Goal: Find specific page/section: Find specific page/section

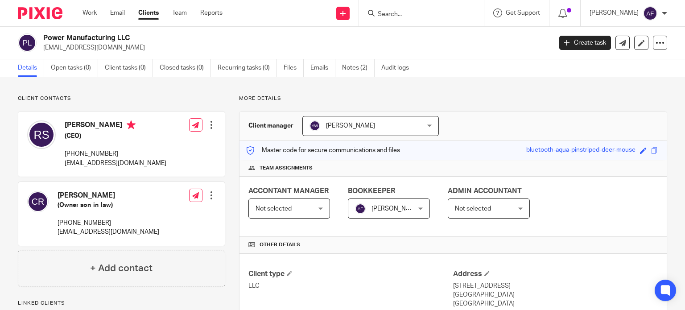
scroll to position [146, 0]
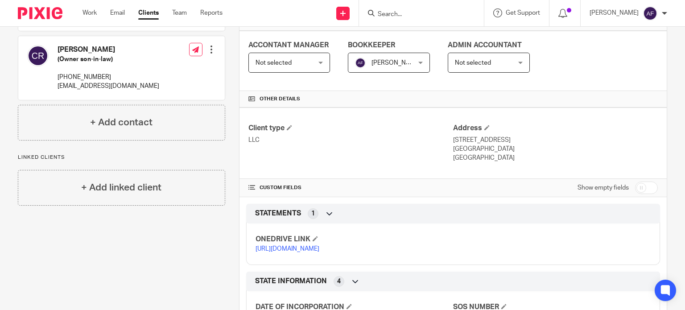
click at [155, 16] on link "Clients" at bounding box center [148, 12] width 21 height 9
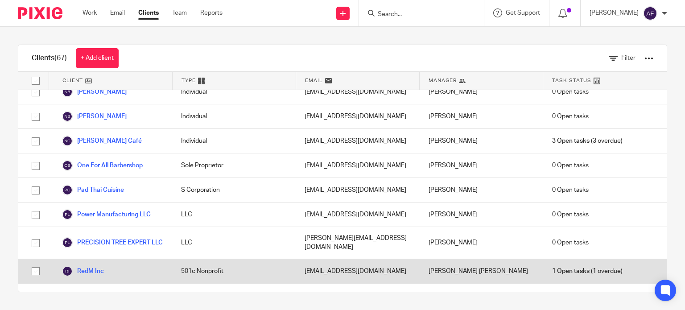
scroll to position [1160, 0]
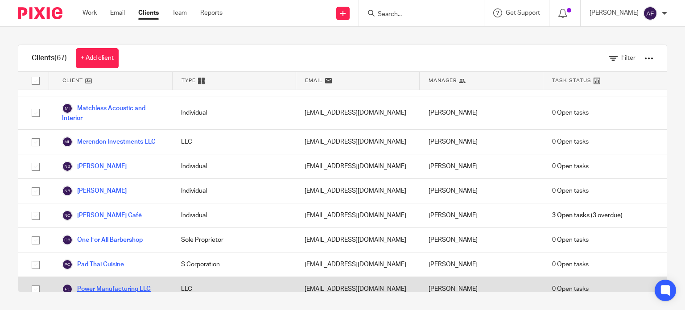
click at [100, 284] on link "Power Manufacturing LLC" at bounding box center [106, 289] width 89 height 11
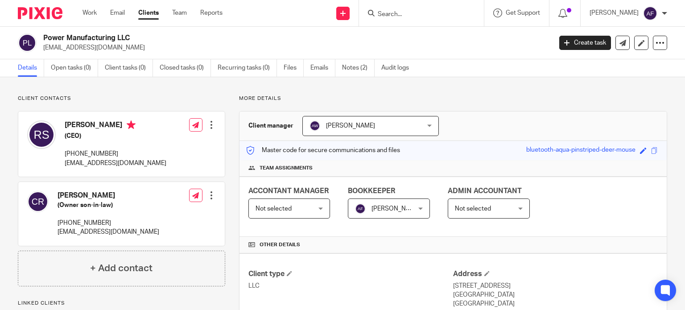
click at [560, 132] on div "Client manager [PERSON_NAME] [PERSON_NAME] [PERSON_NAME] [PERSON_NAME] [PERSON_…" at bounding box center [453, 126] width 427 height 29
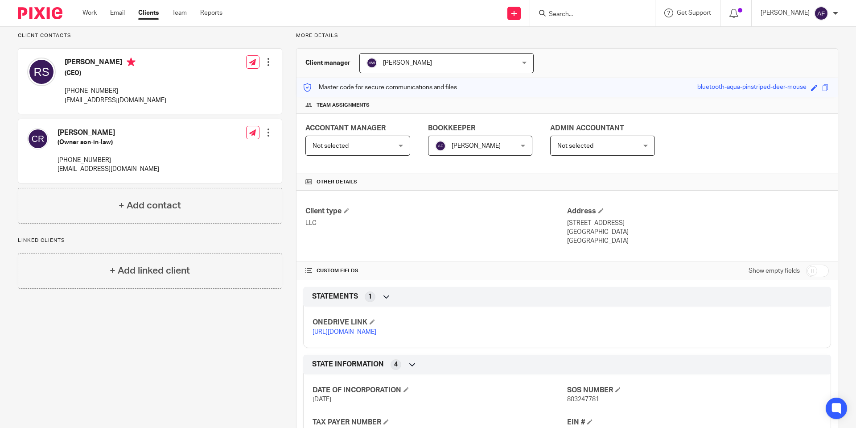
scroll to position [126, 0]
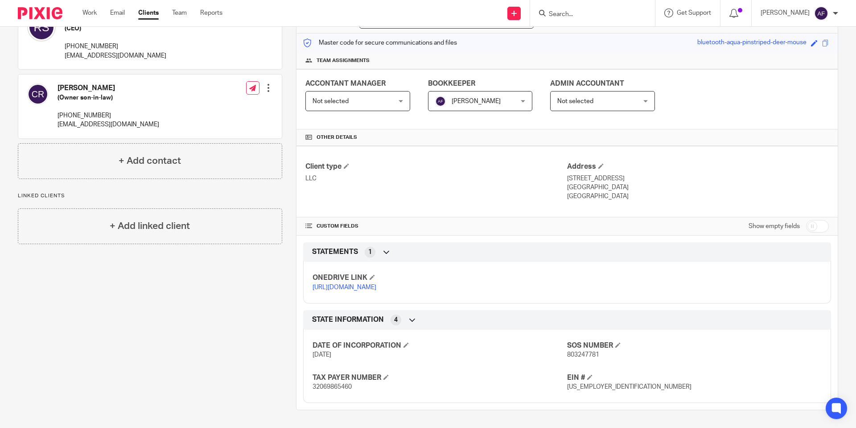
click at [395, 283] on p "[URL][DOMAIN_NAME]" at bounding box center [440, 287] width 255 height 9
click at [376, 284] on link "[URL][DOMAIN_NAME]" at bounding box center [345, 287] width 64 height 6
